Goal: Task Accomplishment & Management: Manage account settings

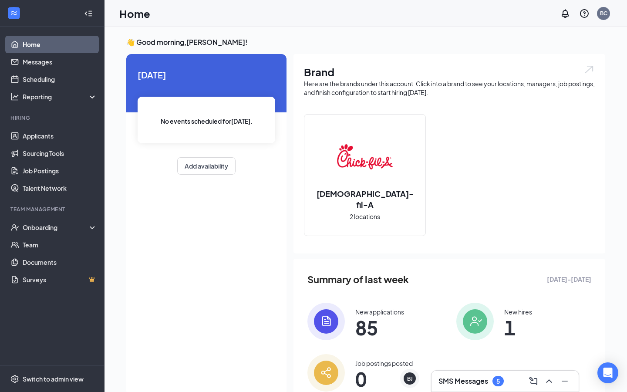
scroll to position [33, 0]
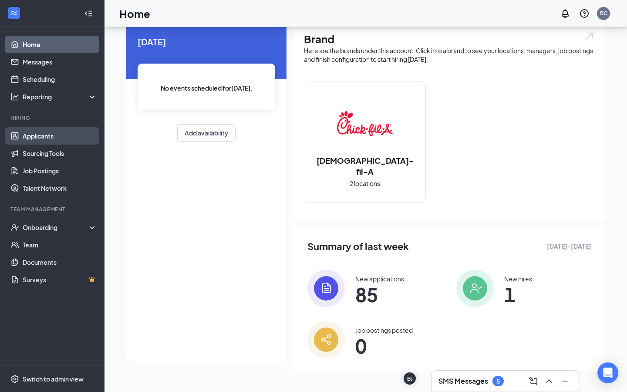
click at [38, 138] on link "Applicants" at bounding box center [60, 135] width 74 height 17
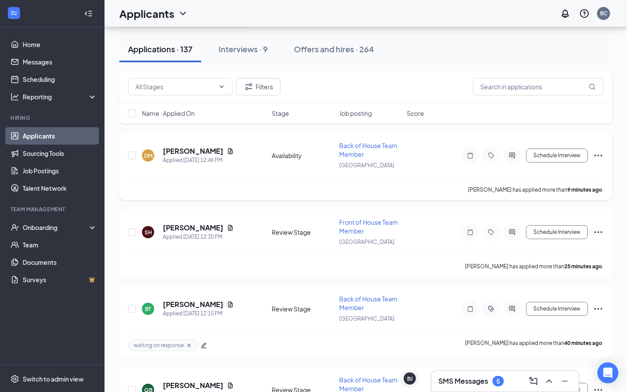
scroll to position [47, 0]
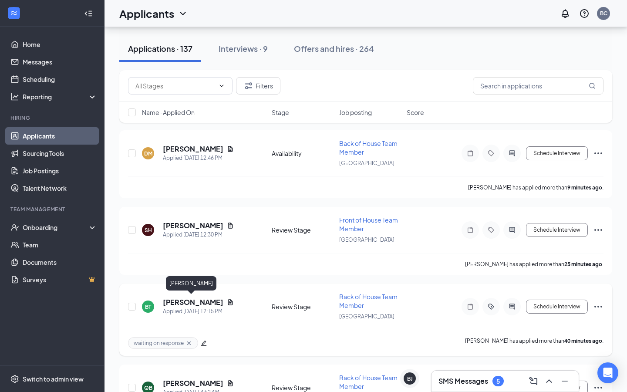
click at [199, 302] on h5 "[PERSON_NAME]" at bounding box center [193, 302] width 61 height 10
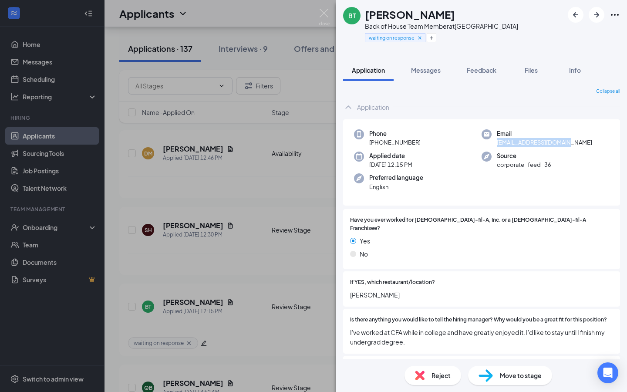
drag, startPoint x: 573, startPoint y: 143, endPoint x: 498, endPoint y: 145, distance: 74.9
click at [498, 145] on div "Email [EMAIL_ADDRESS][DOMAIN_NAME]" at bounding box center [546, 138] width 128 height 18
copy span "[EMAIL_ADDRESS][DOMAIN_NAME]"
click at [301, 89] on div "BT [PERSON_NAME] Back of House Team Member at [GEOGRAPHIC_DATA] waiting on resp…" at bounding box center [313, 196] width 627 height 392
click at [321, 89] on div "BT [PERSON_NAME] Back of House Team Member at [GEOGRAPHIC_DATA] waiting on resp…" at bounding box center [313, 196] width 627 height 392
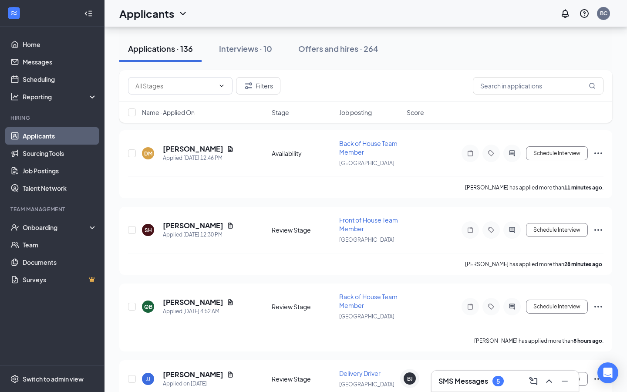
click at [479, 379] on h3 "SMS Messages" at bounding box center [464, 381] width 50 height 10
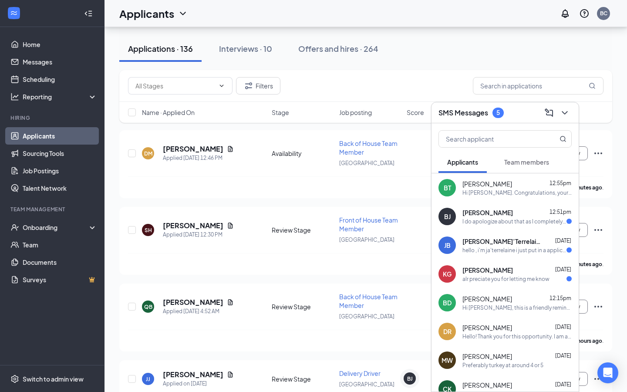
click at [494, 214] on span "[PERSON_NAME]" at bounding box center [488, 212] width 51 height 9
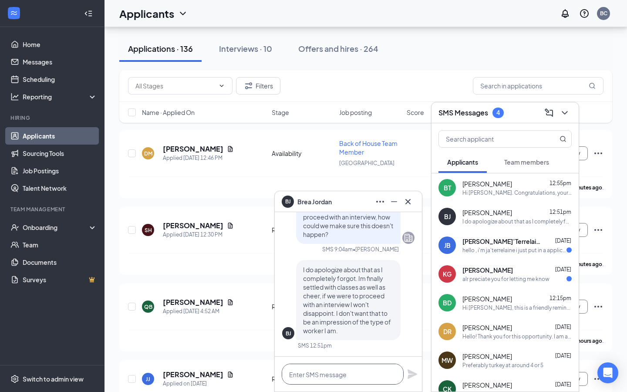
click at [324, 367] on textarea at bounding box center [343, 374] width 122 height 21
type textarea "W"
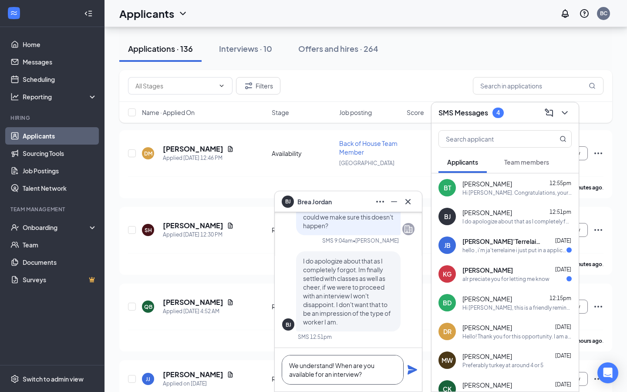
type textarea "We understand! When are you available for an interview?"
click at [411, 365] on icon "Plane" at bounding box center [412, 370] width 10 height 10
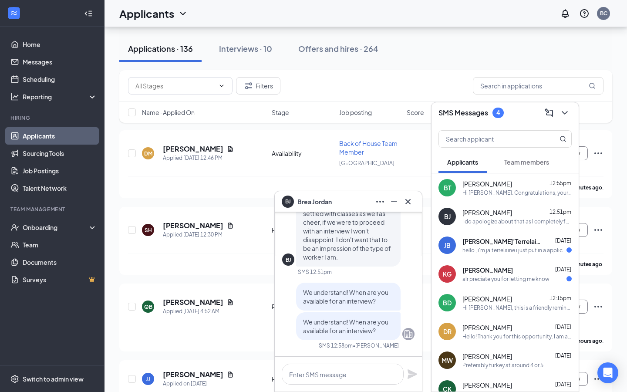
click at [520, 160] on span "Team members" at bounding box center [526, 162] width 45 height 8
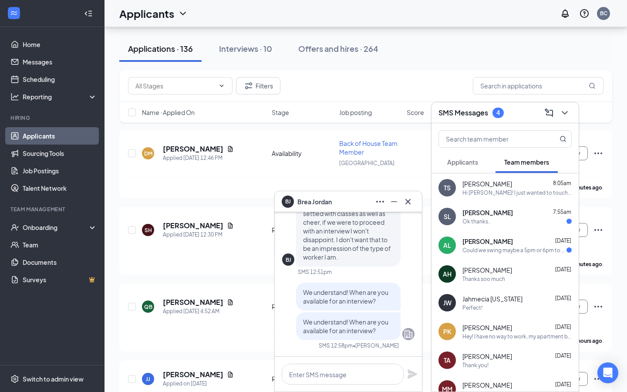
click at [511, 253] on div "Could we swing maybe a 5pm or 6pm to 1am or something around there" at bounding box center [515, 250] width 104 height 7
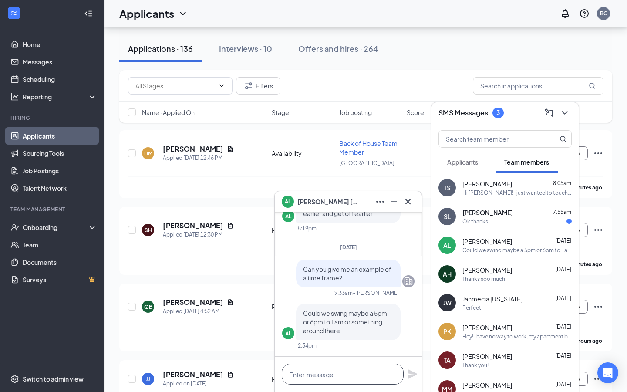
click at [325, 374] on textarea at bounding box center [343, 374] width 122 height 21
type textarea "Is that not still too late of a night?"
click at [412, 372] on icon "Plane" at bounding box center [413, 374] width 10 height 10
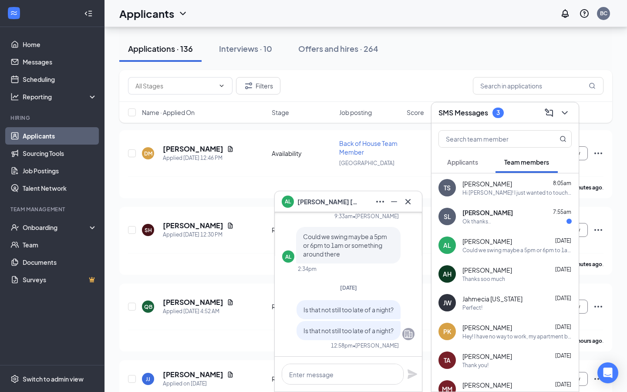
click at [480, 216] on span "[PERSON_NAME]" at bounding box center [488, 212] width 51 height 9
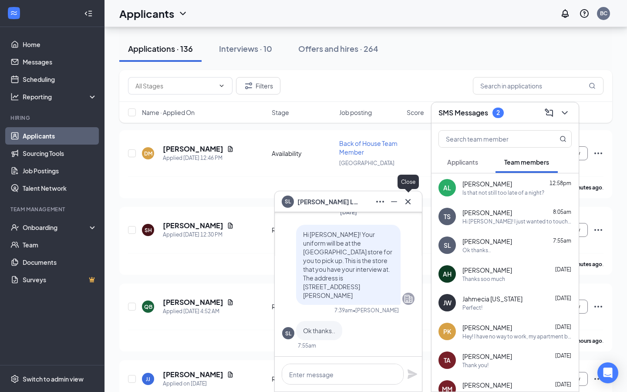
click at [414, 198] on div at bounding box center [408, 202] width 14 height 14
click at [410, 200] on icon "Cross" at bounding box center [408, 201] width 10 height 10
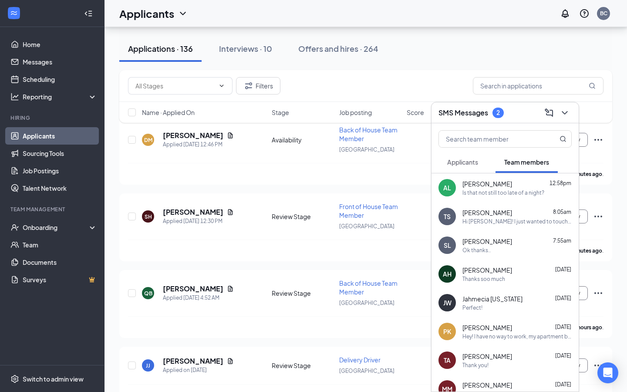
scroll to position [69, 0]
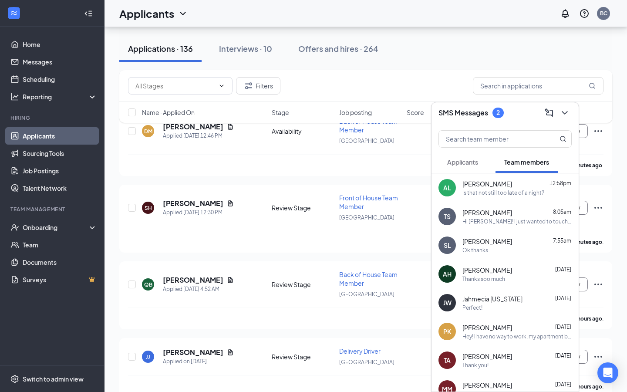
click at [464, 149] on div at bounding box center [505, 137] width 147 height 28
click at [464, 158] on span "Applicants" at bounding box center [462, 162] width 31 height 8
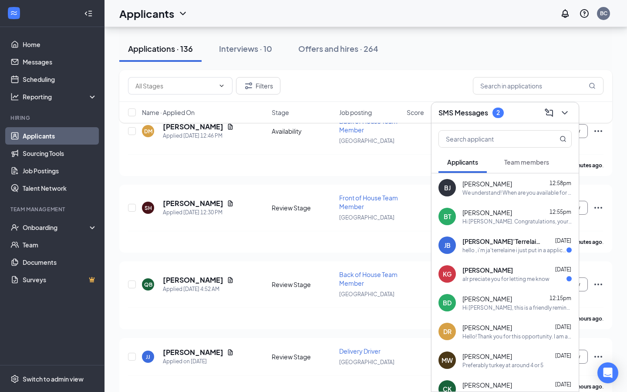
click at [489, 253] on div "hello , i'm ja'terrelaine i just put in a application and i wasn't sure if the …" at bounding box center [515, 250] width 104 height 7
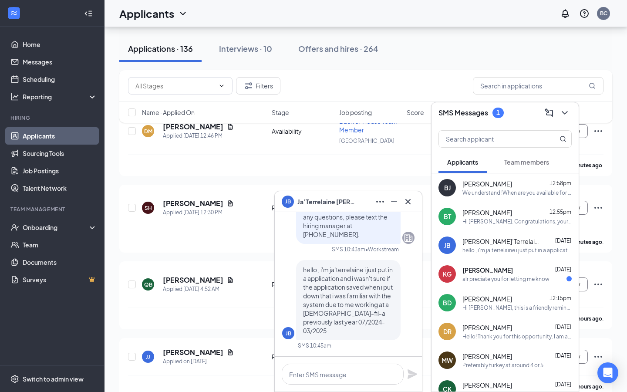
click at [486, 242] on span "[PERSON_NAME]’Terrelaine [PERSON_NAME]" at bounding box center [502, 241] width 78 height 9
drag, startPoint x: 357, startPoint y: 203, endPoint x: 298, endPoint y: 202, distance: 58.8
click at [298, 202] on div "[PERSON_NAME] [PERSON_NAME]’Terrelaine [PERSON_NAME]" at bounding box center [348, 202] width 133 height 14
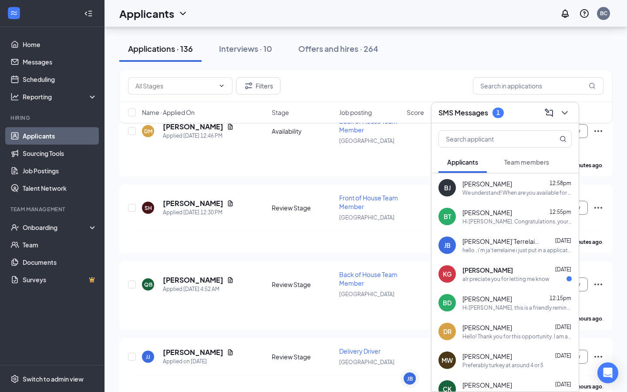
click at [343, 91] on div "Filters" at bounding box center [366, 85] width 476 height 17
click at [563, 109] on icon "ChevronDown" at bounding box center [565, 113] width 10 height 10
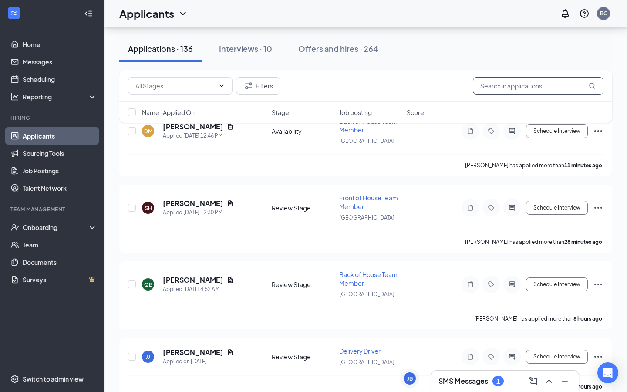
click at [507, 84] on input "text" at bounding box center [538, 85] width 131 height 17
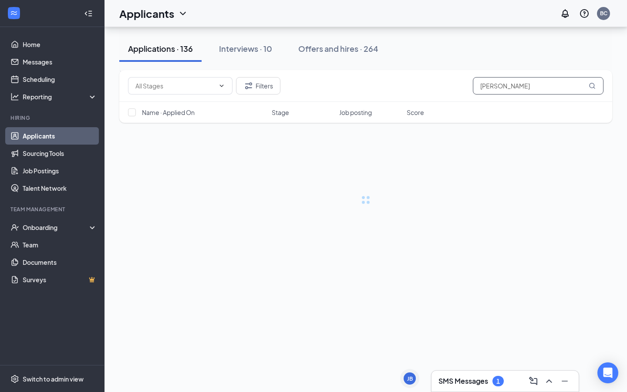
type input "[PERSON_NAME]"
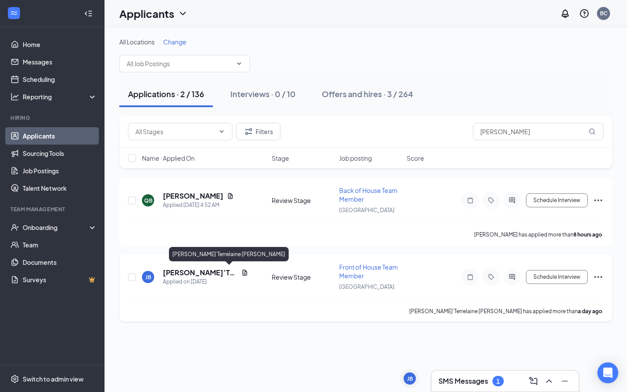
click at [210, 274] on h5 "[PERSON_NAME]’Terrelaine [PERSON_NAME]" at bounding box center [200, 273] width 75 height 10
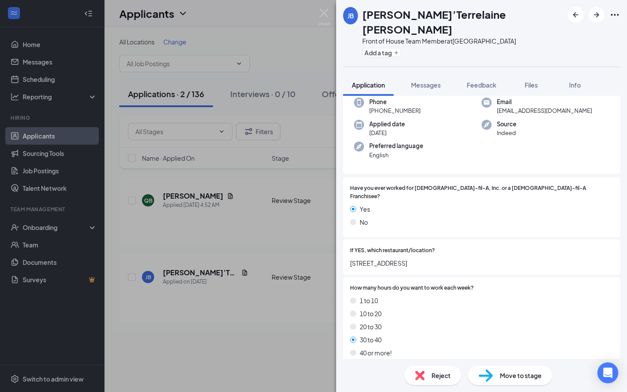
scroll to position [71, 0]
click at [302, 31] on div "[PERSON_NAME] [PERSON_NAME]’Terrelaine [PERSON_NAME] Front of House Team Member…" at bounding box center [313, 196] width 627 height 392
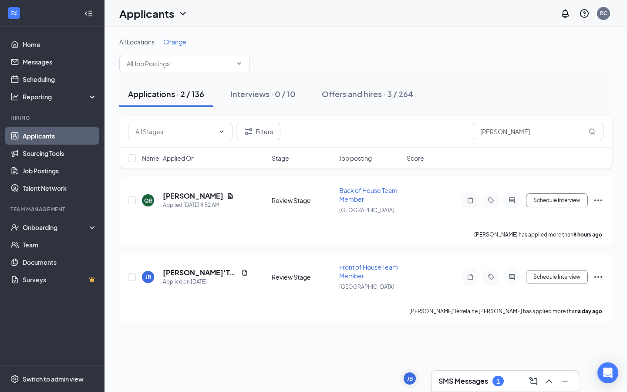
click at [480, 382] on h3 "SMS Messages" at bounding box center [464, 381] width 50 height 10
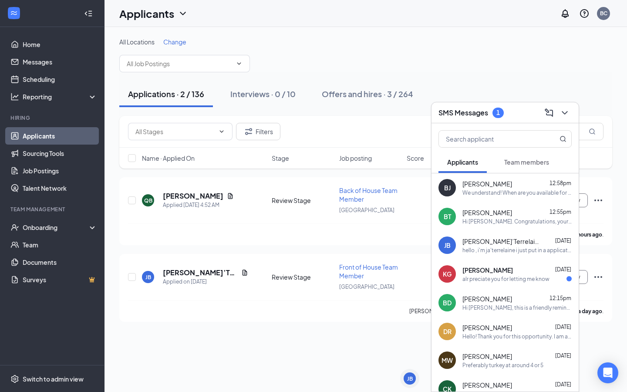
click at [473, 268] on span "[PERSON_NAME]" at bounding box center [488, 270] width 51 height 9
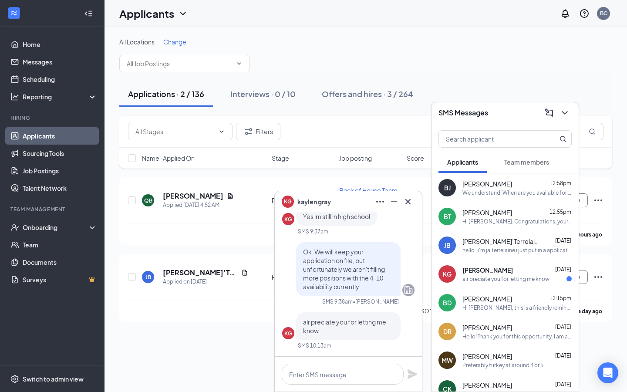
click at [410, 193] on div "KG [PERSON_NAME]" at bounding box center [348, 201] width 147 height 21
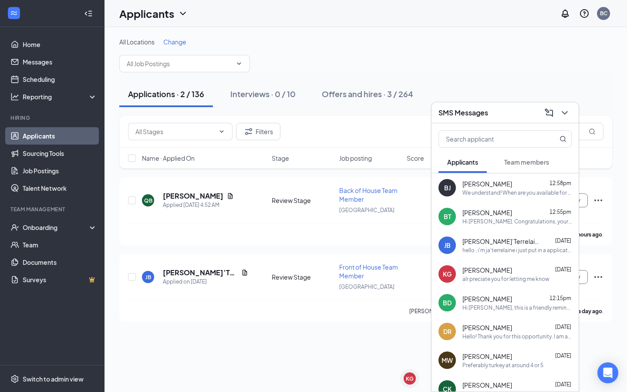
click at [565, 114] on icon "ChevronDown" at bounding box center [565, 113] width 10 height 10
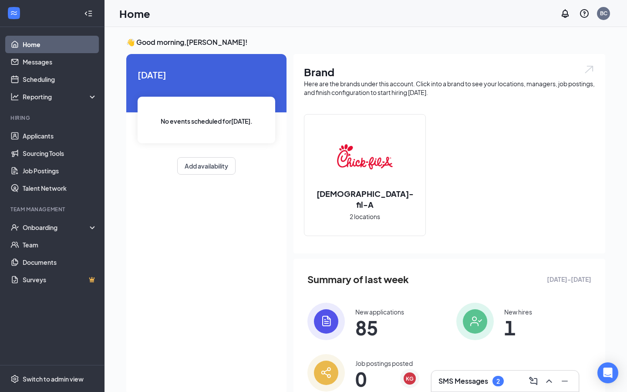
click at [462, 380] on h3 "SMS Messages" at bounding box center [464, 381] width 50 height 10
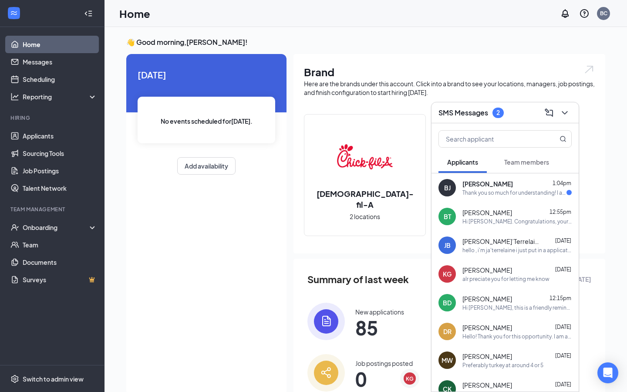
click at [475, 194] on div "Thank you so much for understanding! I am available Thursday from 1:30-4" at bounding box center [515, 192] width 104 height 7
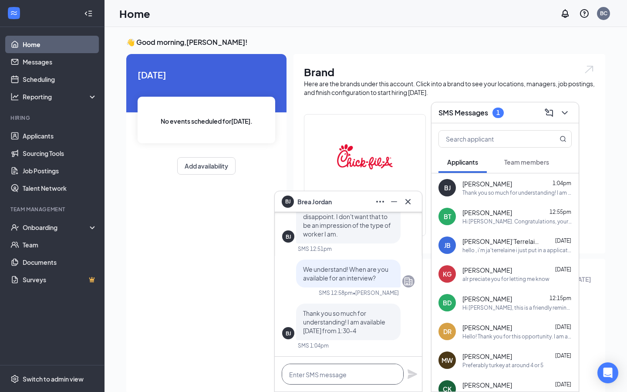
click at [345, 364] on textarea at bounding box center [343, 374] width 122 height 21
type textarea "How about 3:15?"
click at [409, 374] on icon "Plane" at bounding box center [412, 374] width 10 height 10
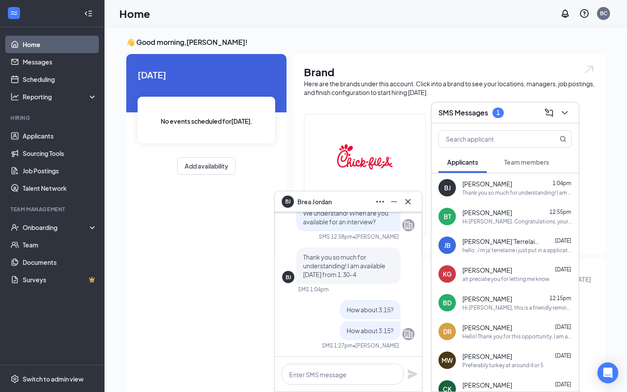
click at [506, 159] on span "Team members" at bounding box center [526, 162] width 45 height 8
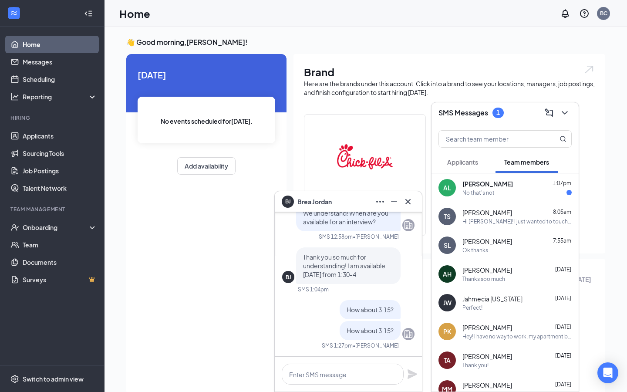
click at [498, 190] on div "No that's not" at bounding box center [517, 192] width 109 height 7
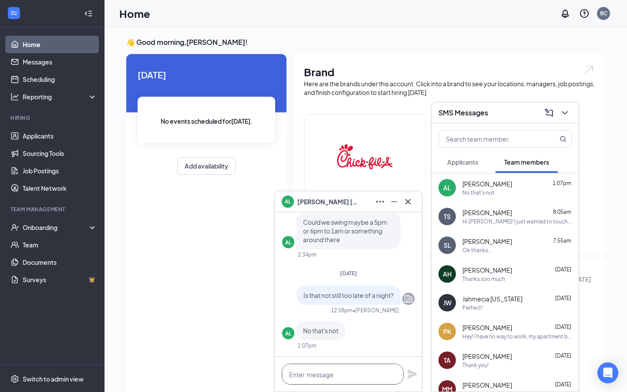
click at [302, 372] on textarea at bounding box center [343, 374] width 122 height 21
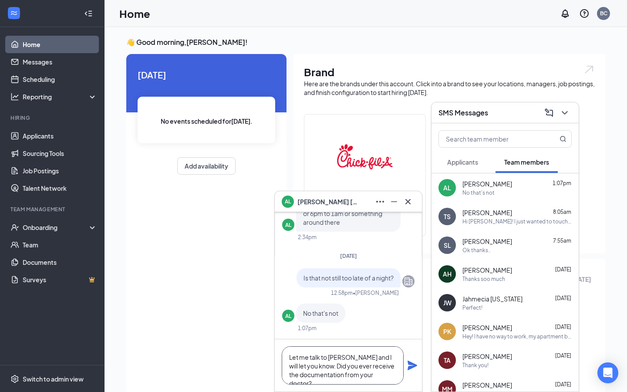
type textarea "Let me talk to Grant and I will let you know. Did you ever receive the document…"
click at [409, 368] on icon "Plane" at bounding box center [413, 366] width 10 height 10
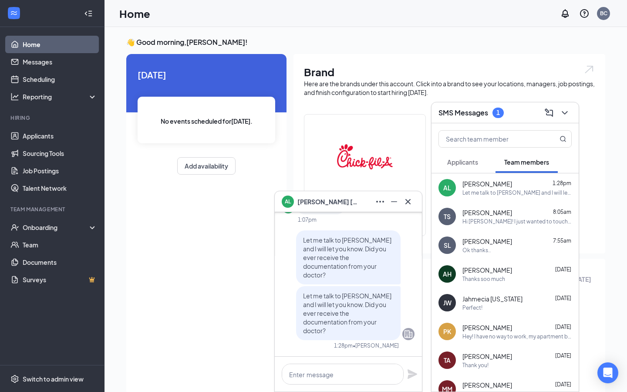
click at [473, 159] on span "Applicants" at bounding box center [462, 162] width 31 height 8
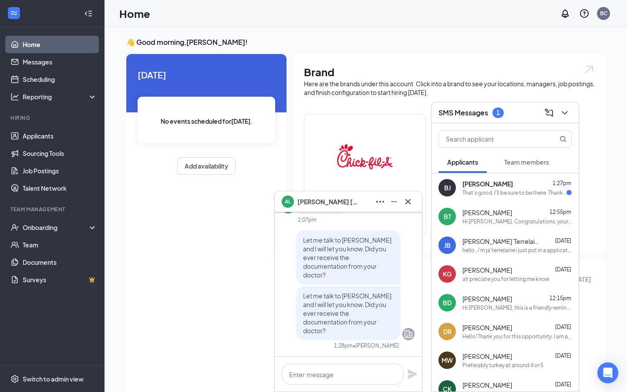
click at [480, 194] on div "That's good, I'll be sure to be there. Thank you again" at bounding box center [515, 192] width 104 height 7
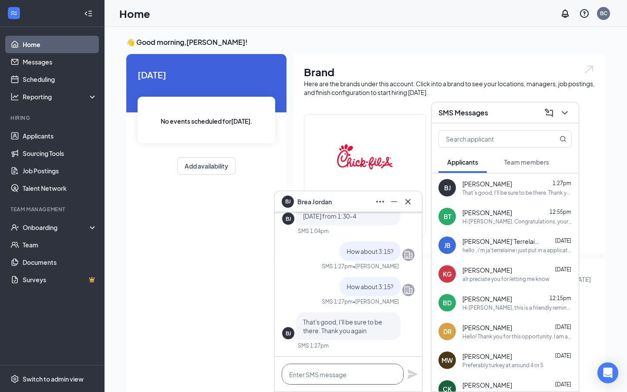
click at [337, 373] on textarea at bounding box center [343, 374] width 122 height 21
type textarea "My pleasure! See you then!"
click at [410, 370] on icon "Plane" at bounding box center [412, 374] width 10 height 10
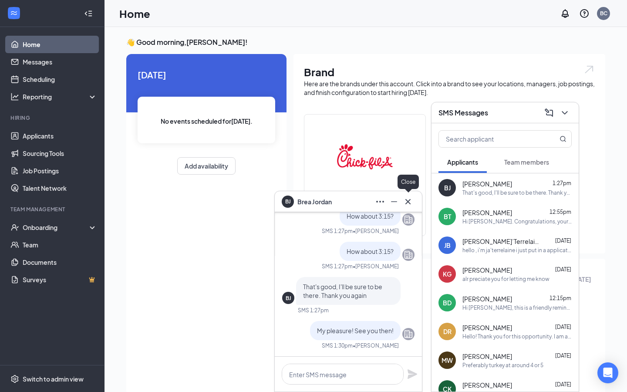
click at [409, 200] on icon "Cross" at bounding box center [407, 201] width 5 height 5
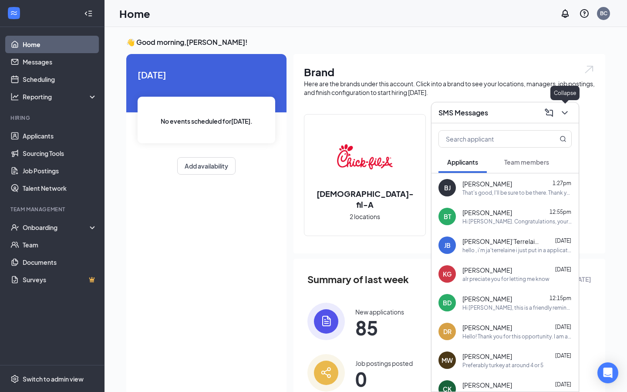
click at [561, 108] on icon "ChevronDown" at bounding box center [565, 113] width 10 height 10
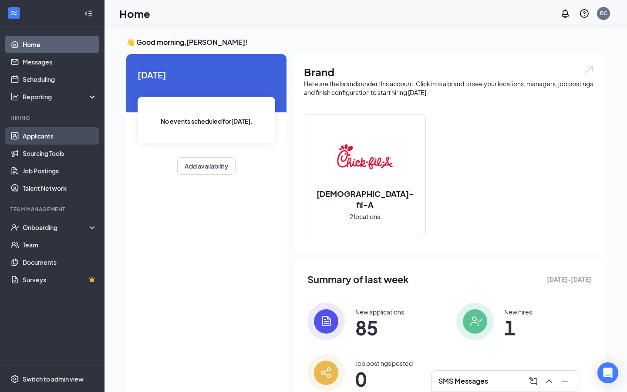
click at [58, 135] on link "Applicants" at bounding box center [60, 135] width 74 height 17
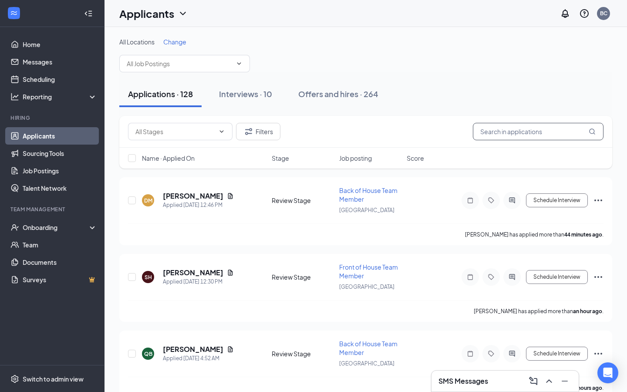
click at [503, 136] on input "text" at bounding box center [538, 131] width 131 height 17
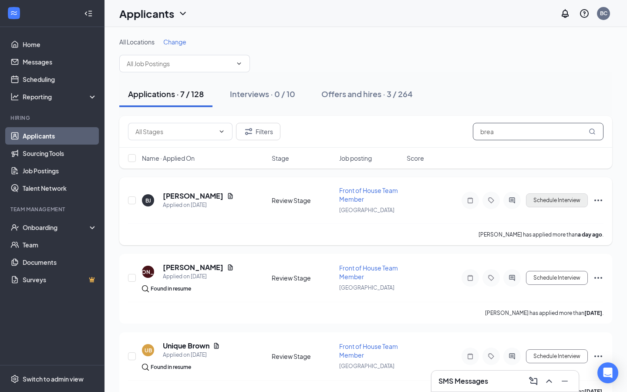
type input "brea"
click at [556, 202] on button "Schedule Interview" at bounding box center [557, 200] width 62 height 14
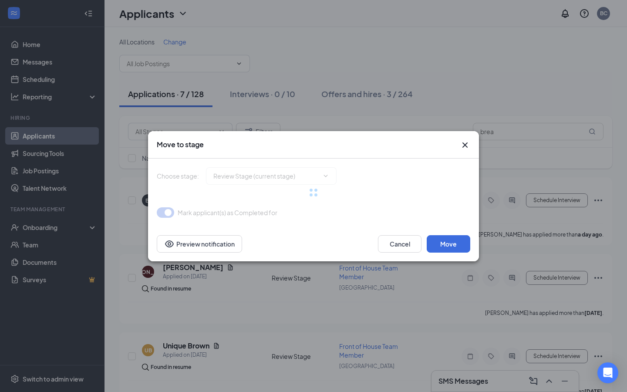
type input "First Interview (next stage)"
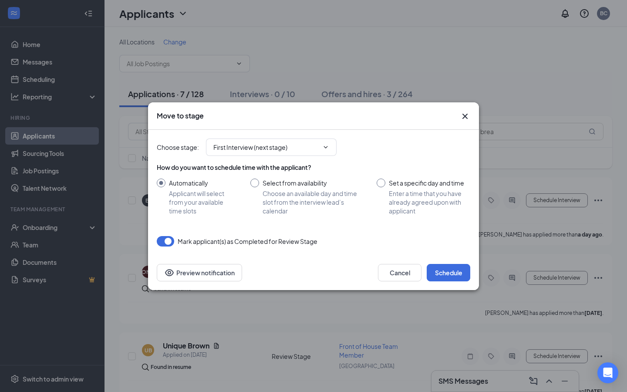
click at [386, 180] on input "Set a specific day and time Enter a time that you have already agreed upon with…" at bounding box center [424, 197] width 94 height 37
radio input "true"
radio input "false"
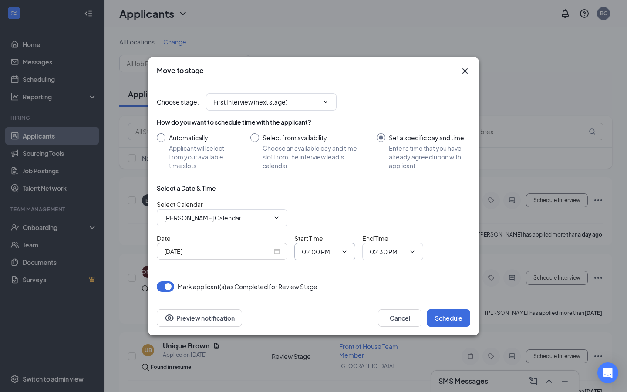
click at [307, 247] on input "02:00 PM" at bounding box center [320, 252] width 36 height 10
click at [328, 175] on div "03:15 PM" at bounding box center [322, 172] width 26 height 10
type input "03:15 PM"
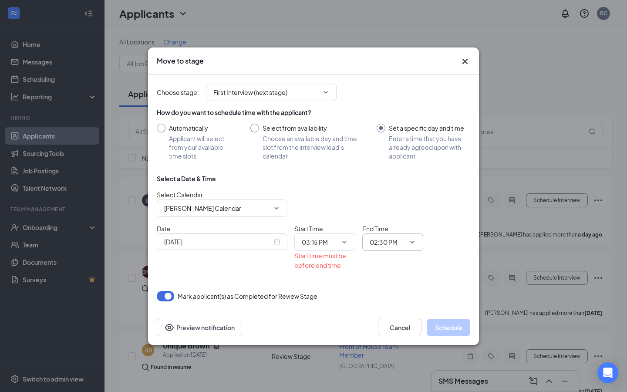
click at [391, 246] on input "02:30 PM" at bounding box center [388, 242] width 36 height 10
click at [395, 118] on div "04:00 PM" at bounding box center [390, 117] width 26 height 10
type input "04:00 PM"
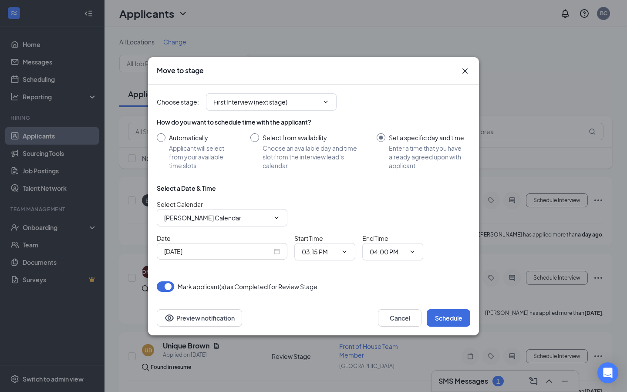
click at [279, 257] on div "Sep 16, 2025" at bounding box center [222, 251] width 131 height 17
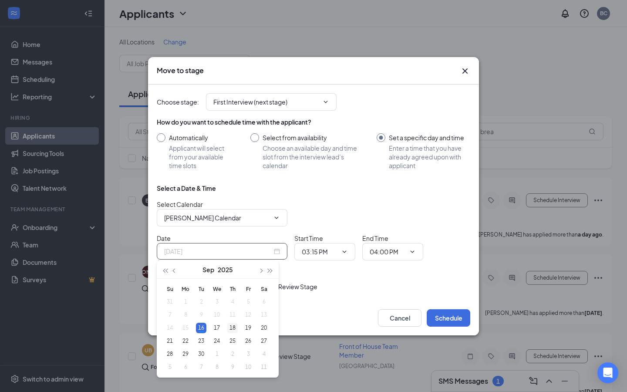
type input "Sep 18, 2025"
click at [232, 330] on div "18" at bounding box center [232, 328] width 10 height 10
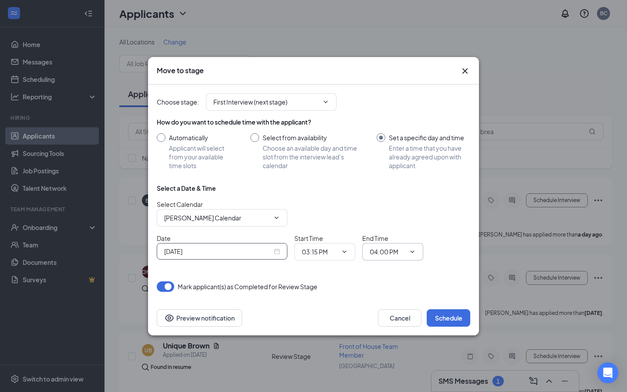
click at [390, 251] on input "04:00 PM" at bounding box center [388, 252] width 36 height 10
click at [394, 192] on div "04:45 PM" at bounding box center [400, 187] width 61 height 20
click at [402, 252] on input "04:45 PM" at bounding box center [388, 252] width 36 height 10
click at [391, 173] on div "03:45 PM" at bounding box center [390, 177] width 26 height 10
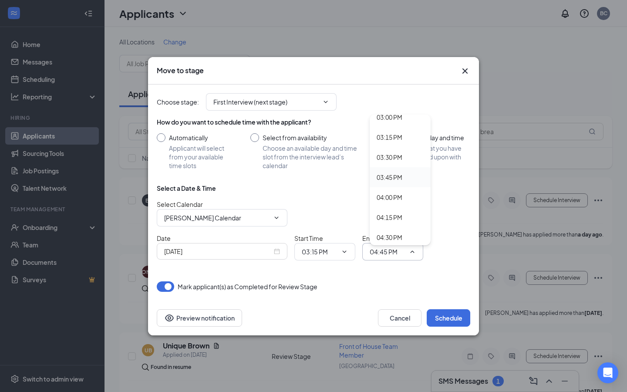
type input "03:45 PM"
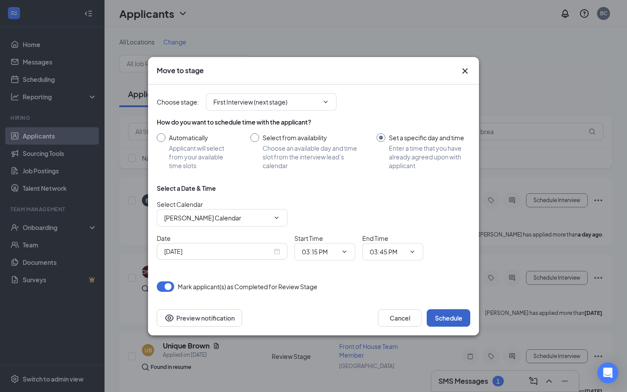
click at [442, 315] on button "Schedule" at bounding box center [449, 317] width 44 height 17
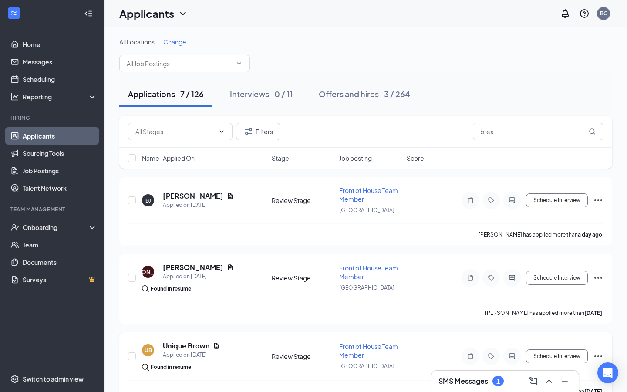
click at [461, 361] on div "Schedule Interview" at bounding box center [525, 356] width 157 height 17
click at [460, 380] on h3 "SMS Messages" at bounding box center [464, 381] width 50 height 10
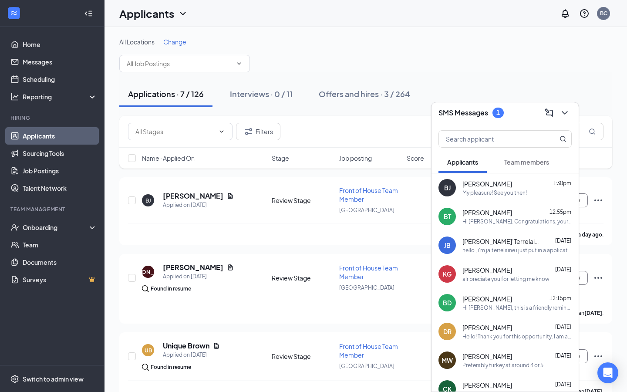
click at [510, 161] on span "Team members" at bounding box center [526, 162] width 45 height 8
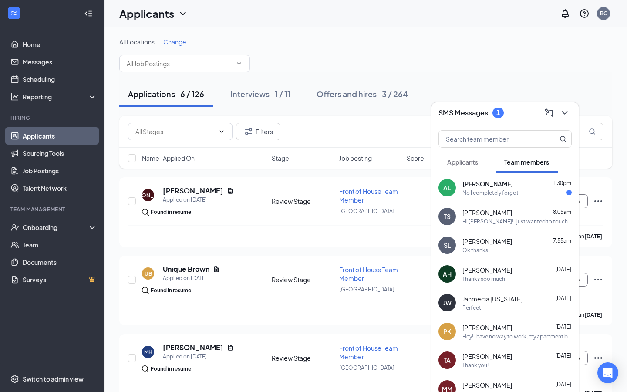
click at [478, 195] on div "No I completely forgot" at bounding box center [491, 192] width 56 height 7
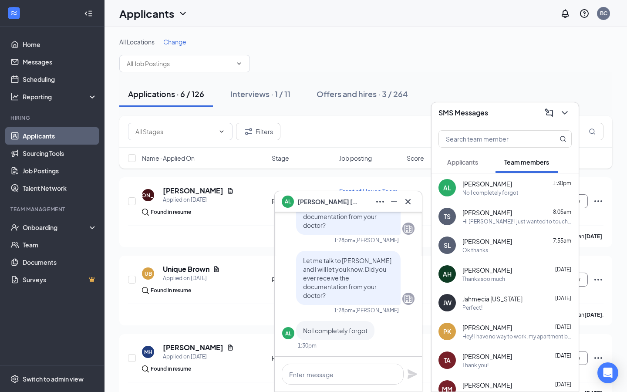
click at [310, 361] on div at bounding box center [348, 374] width 147 height 35
click at [311, 368] on textarea at bounding box center [343, 374] width 122 height 21
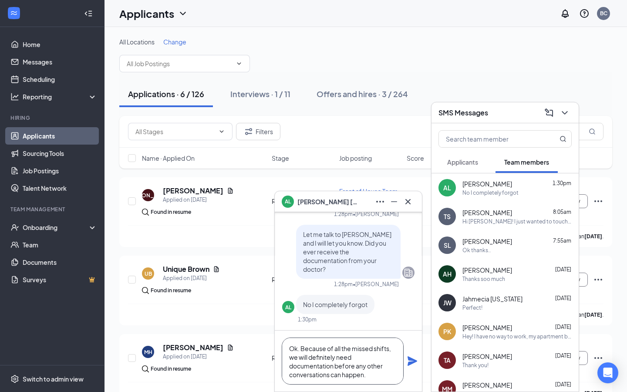
type textarea "Ok. Because of all the missed shifts, we will definitely need documentation bef…"
click at [413, 365] on icon "Plane" at bounding box center [412, 361] width 10 height 10
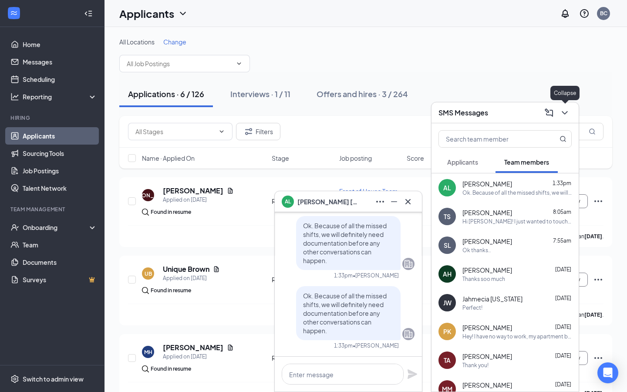
click at [567, 108] on icon "ChevronDown" at bounding box center [565, 113] width 10 height 10
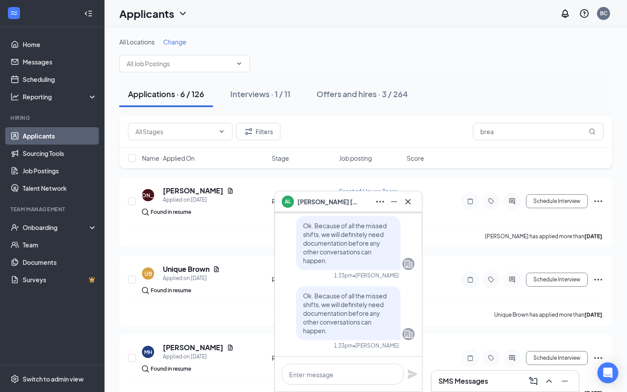
click at [410, 200] on icon "Cross" at bounding box center [408, 201] width 10 height 10
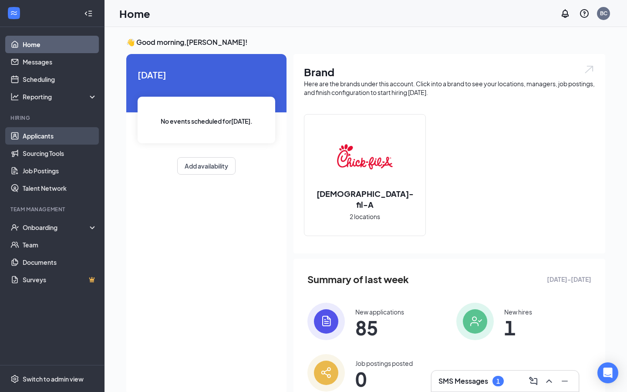
click at [58, 141] on link "Applicants" at bounding box center [60, 135] width 74 height 17
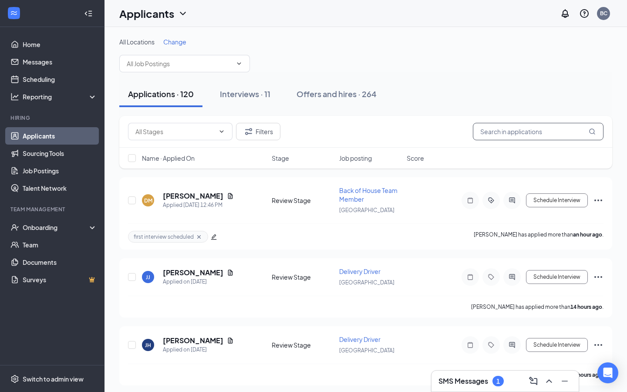
click at [499, 134] on input "text" at bounding box center [538, 131] width 131 height 17
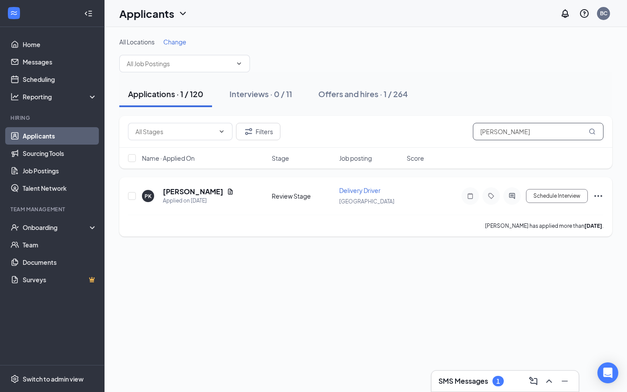
type input "parker"
click at [190, 196] on h5 "Parker Kellum" at bounding box center [193, 192] width 61 height 10
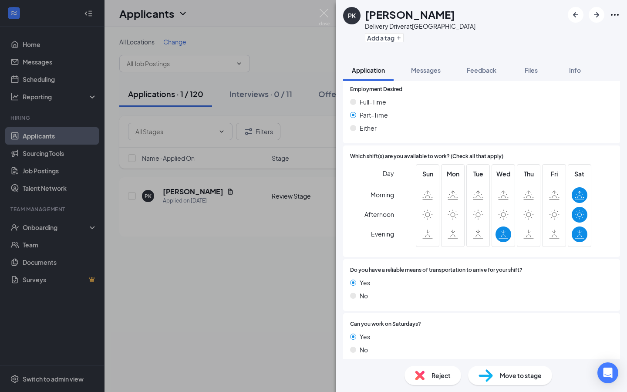
scroll to position [605, 0]
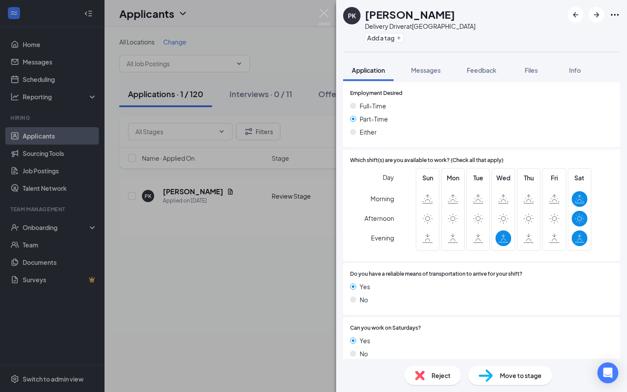
click at [302, 238] on div "PK Parker Kellum Delivery Driver at Northport Add a tag Application Messages Fe…" at bounding box center [313, 196] width 627 height 392
